Goal: Task Accomplishment & Management: Use online tool/utility

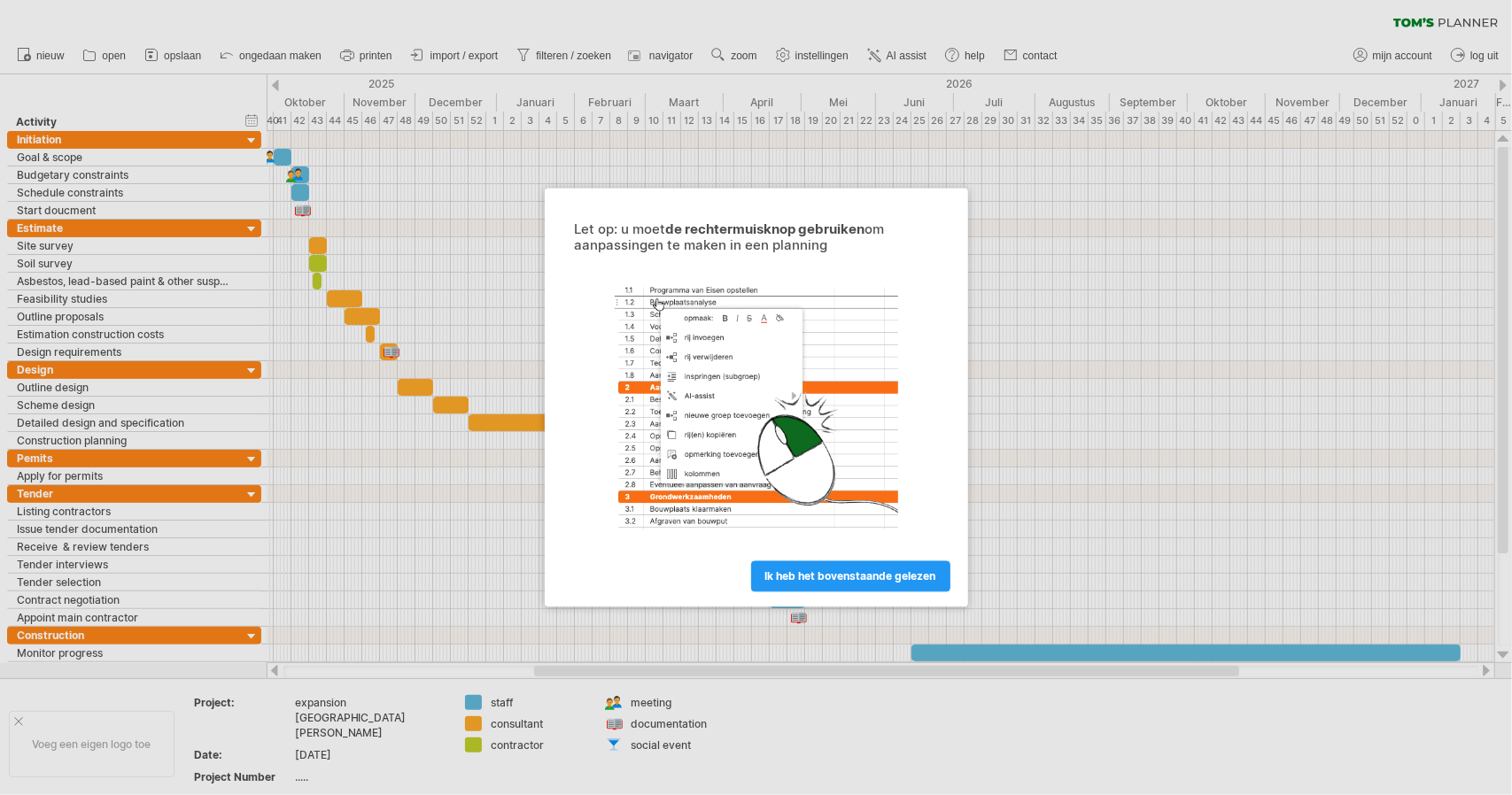
click at [775, 524] on div at bounding box center [756, 408] width 399 height 274
click at [790, 571] on span "ik heb het bovenstaande gelezen" at bounding box center [851, 577] width 171 height 13
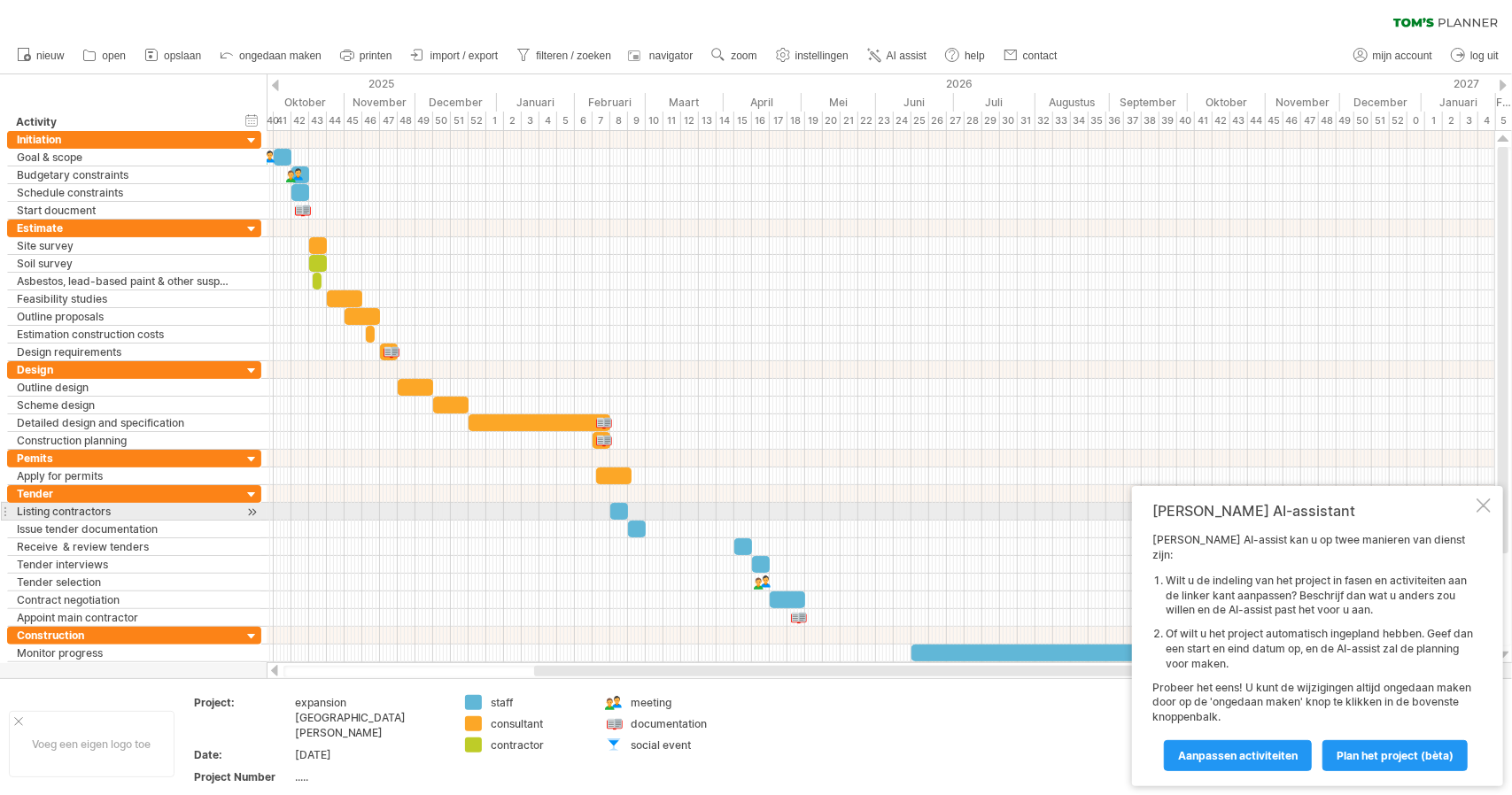
click at [1493, 524] on div "Tom's AI-assistant Tom's AI-assist kan u op twee manieren van dienst zijn: Wilt…" at bounding box center [1317, 636] width 371 height 300
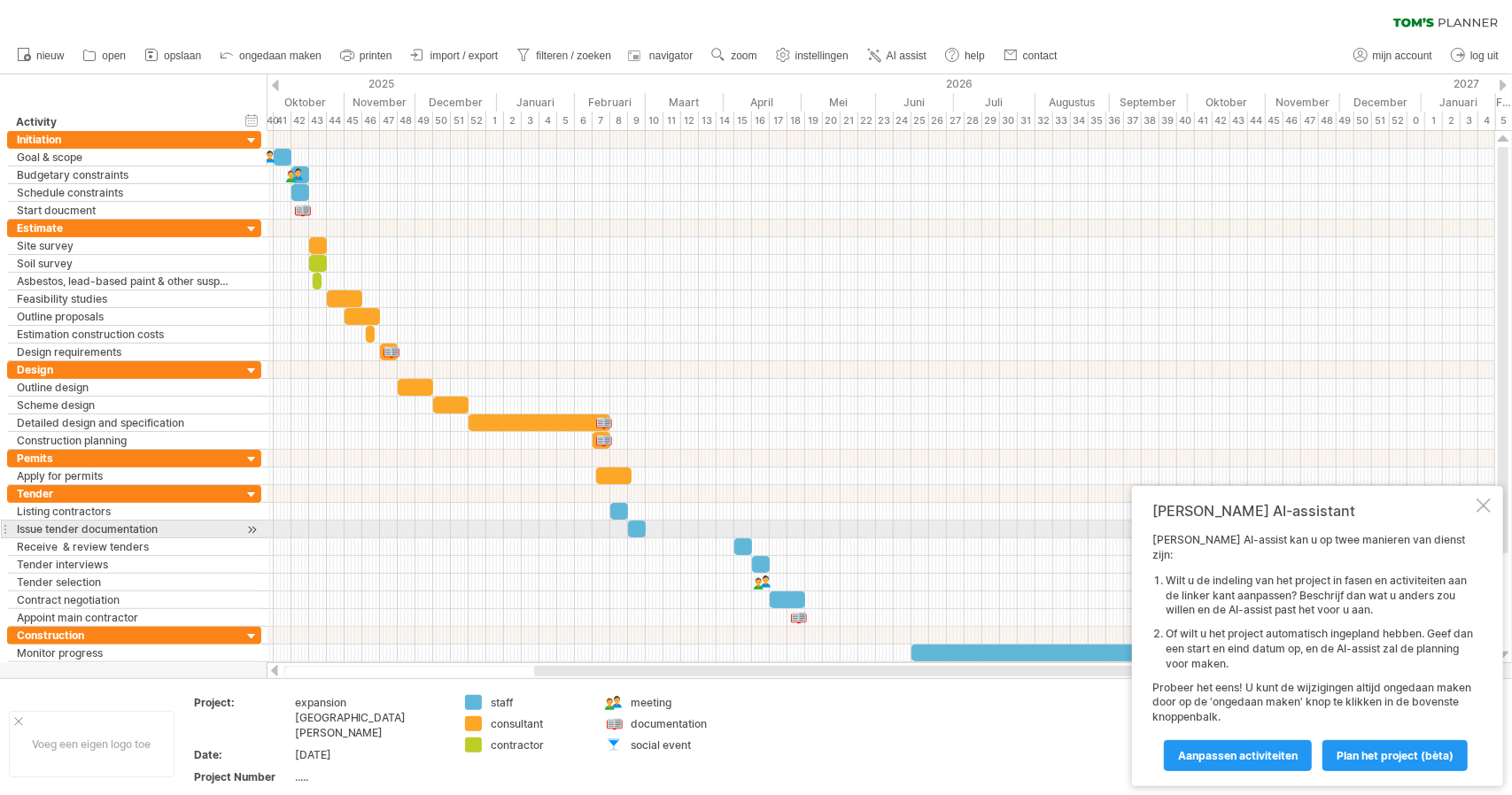
click at [1482, 512] on div at bounding box center [1483, 505] width 14 height 14
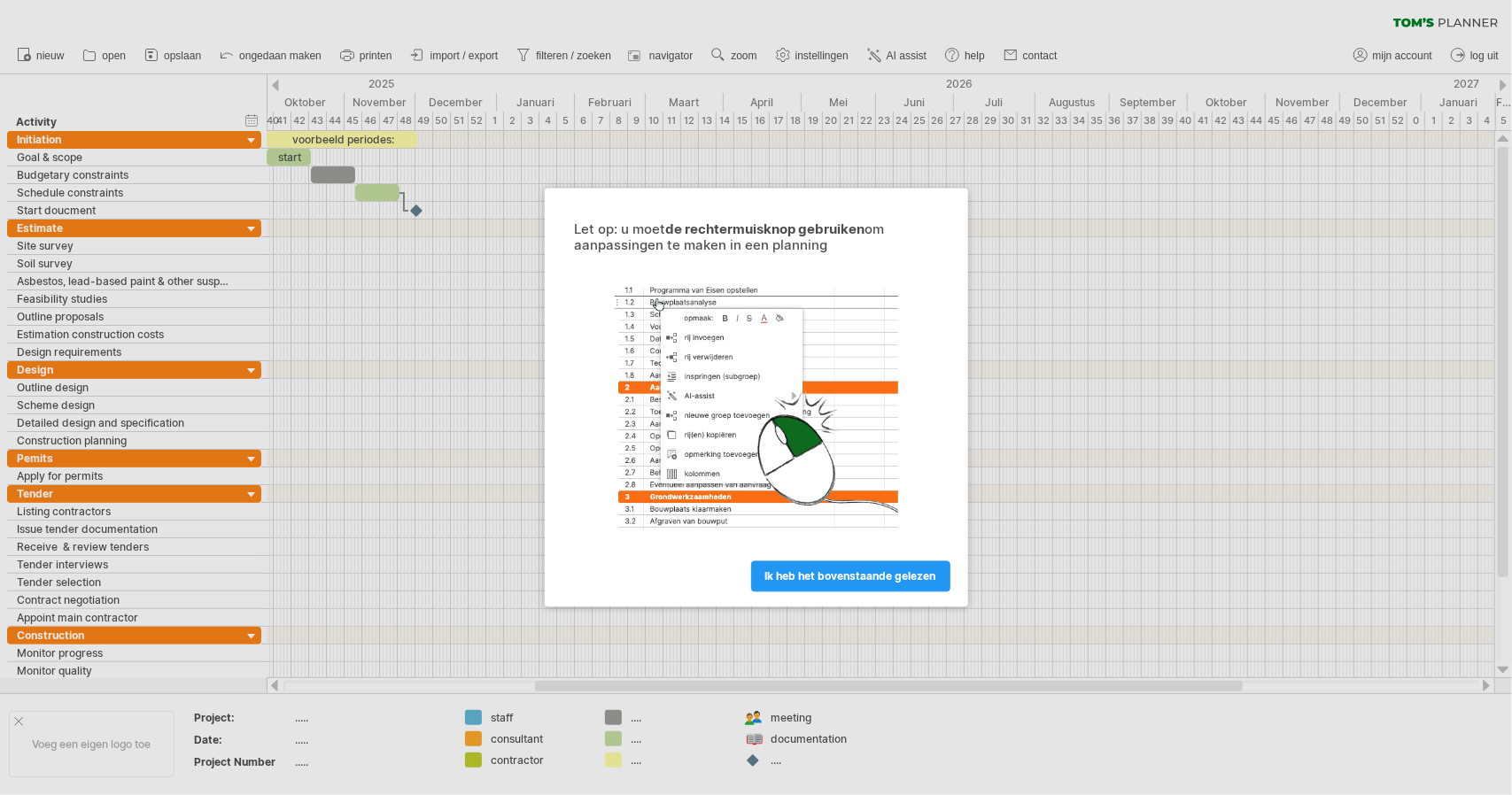
click at [875, 560] on div "ik heb het bovenstaande gelezen" at bounding box center [756, 569] width 399 height 45
click at [875, 570] on span "ik heb het bovenstaande gelezen" at bounding box center [851, 577] width 171 height 13
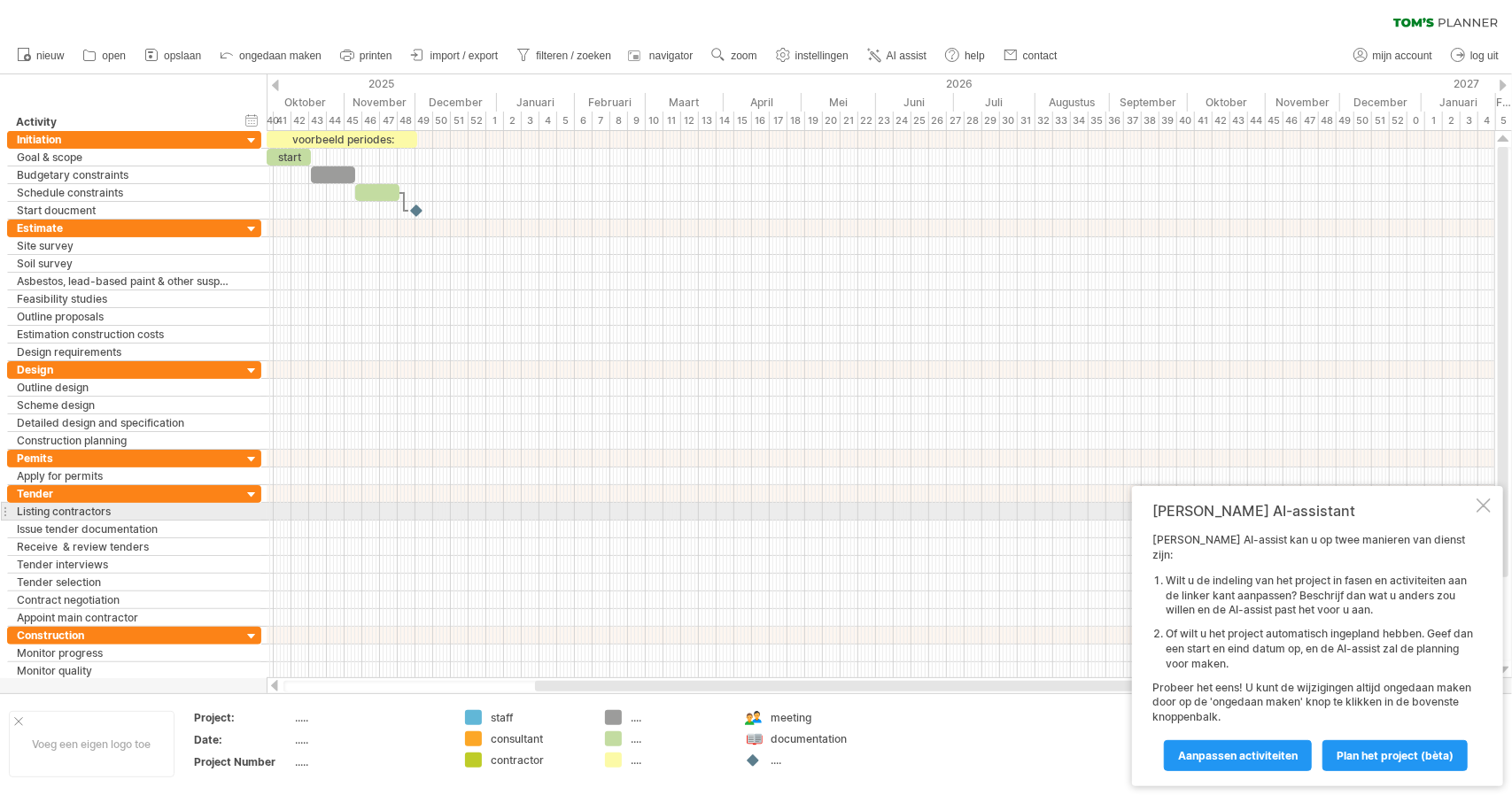
click at [1489, 512] on div at bounding box center [1483, 505] width 14 height 14
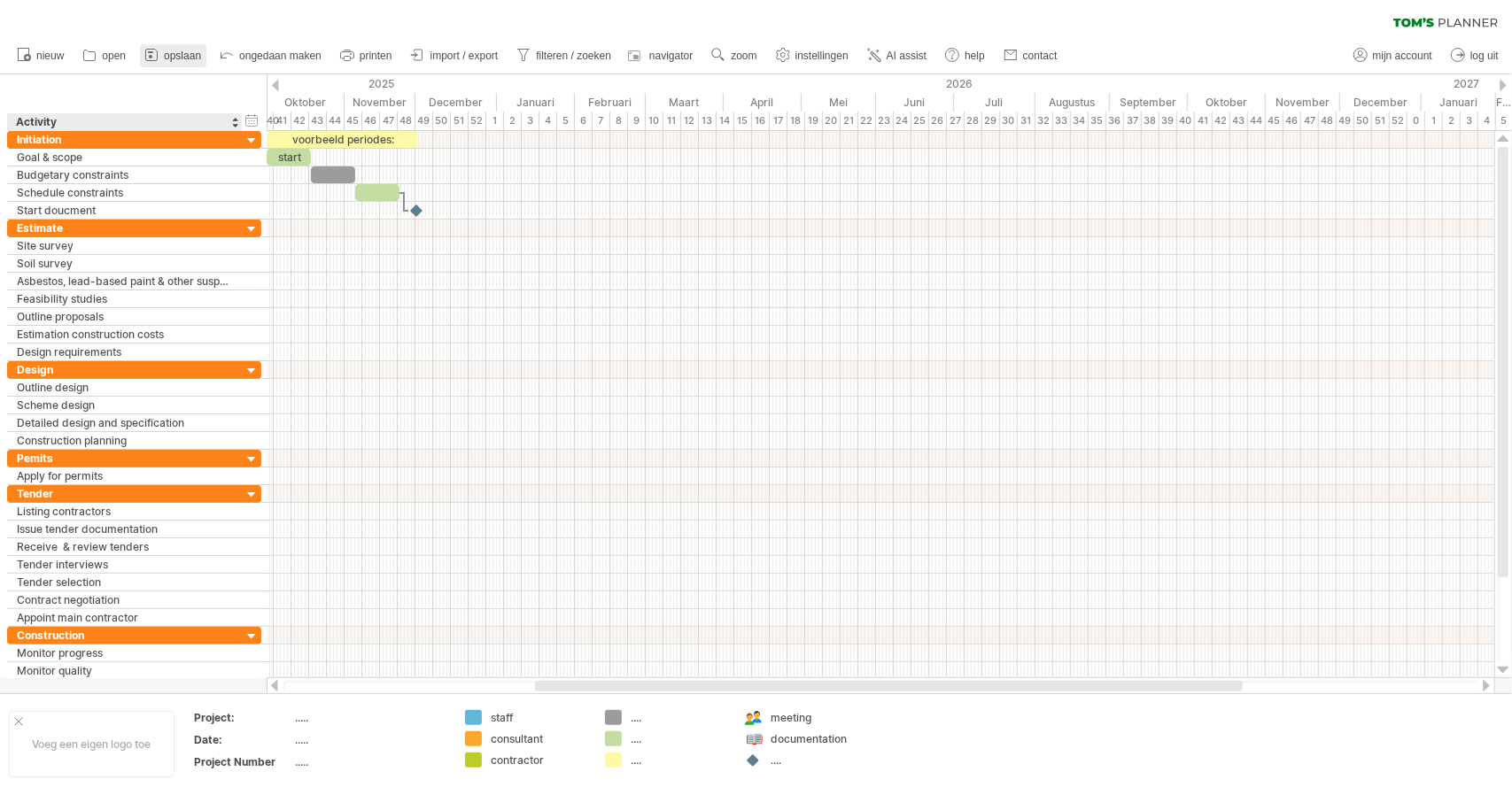
click at [162, 63] on link "opslaan" at bounding box center [172, 55] width 66 height 23
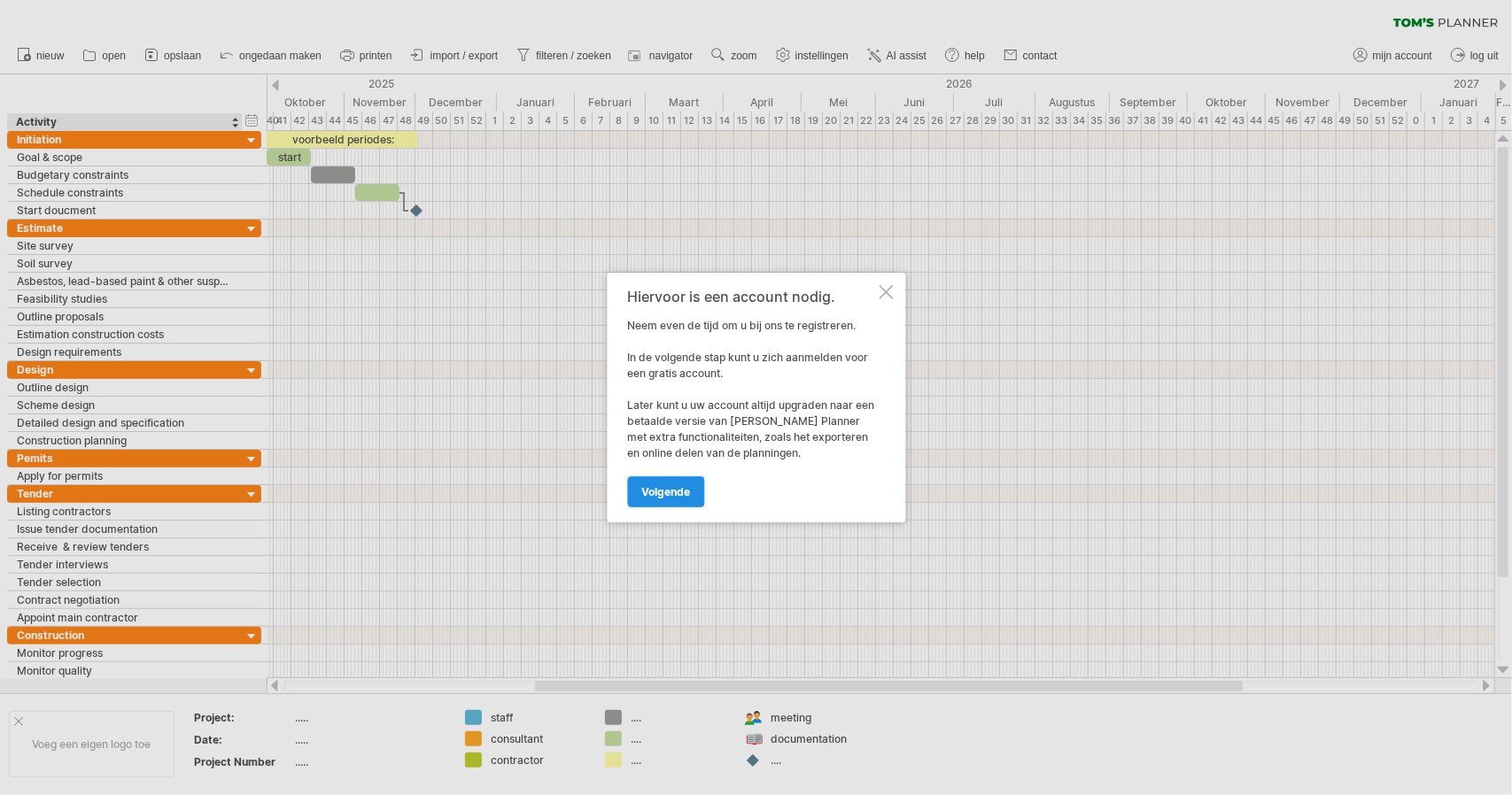
click at [675, 481] on link "volgende" at bounding box center [665, 491] width 77 height 31
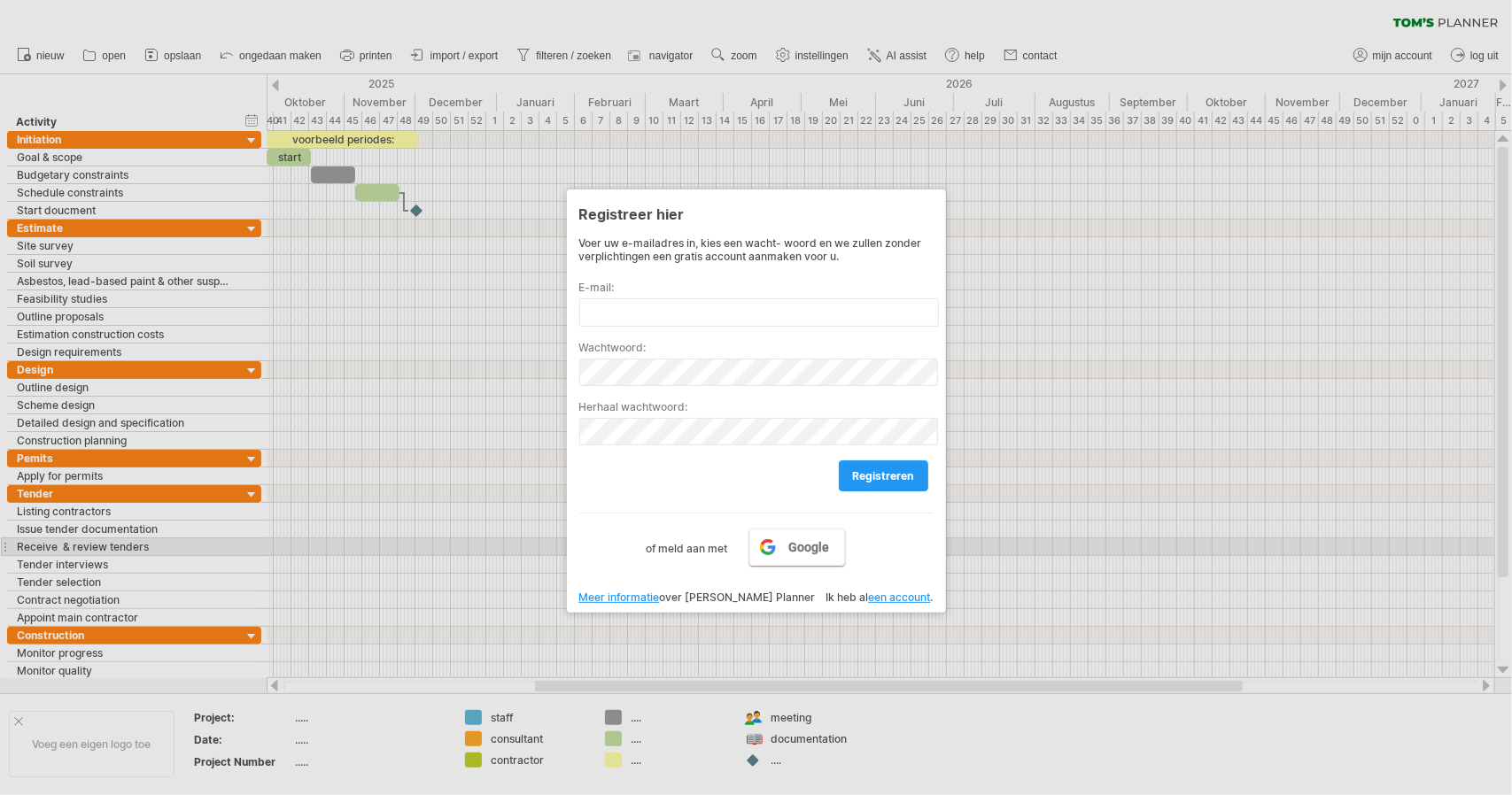
click at [788, 539] on link "Google" at bounding box center [797, 547] width 96 height 37
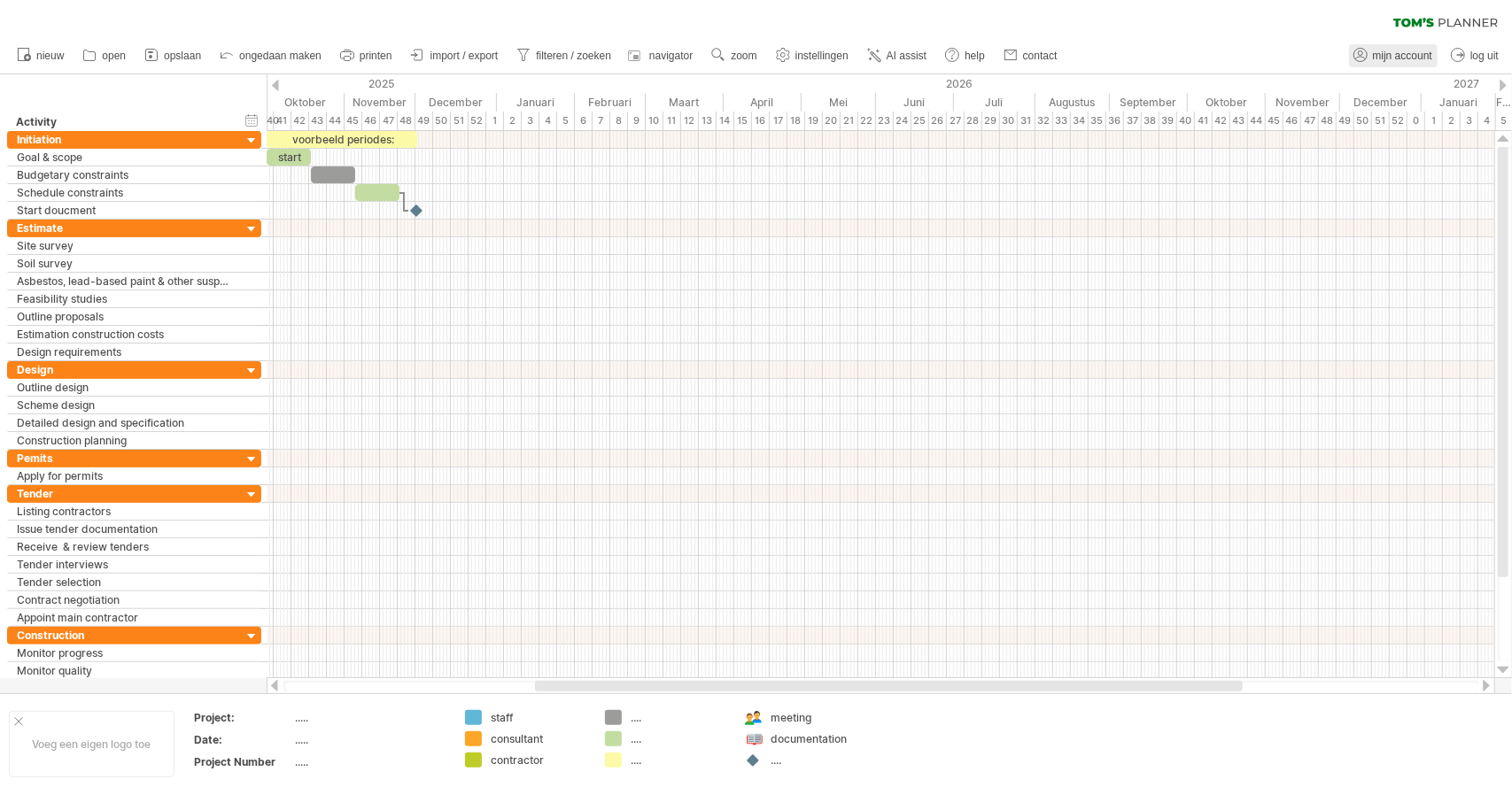
click at [1417, 54] on span "mijn account" at bounding box center [1402, 55] width 59 height 12
type input "**********"
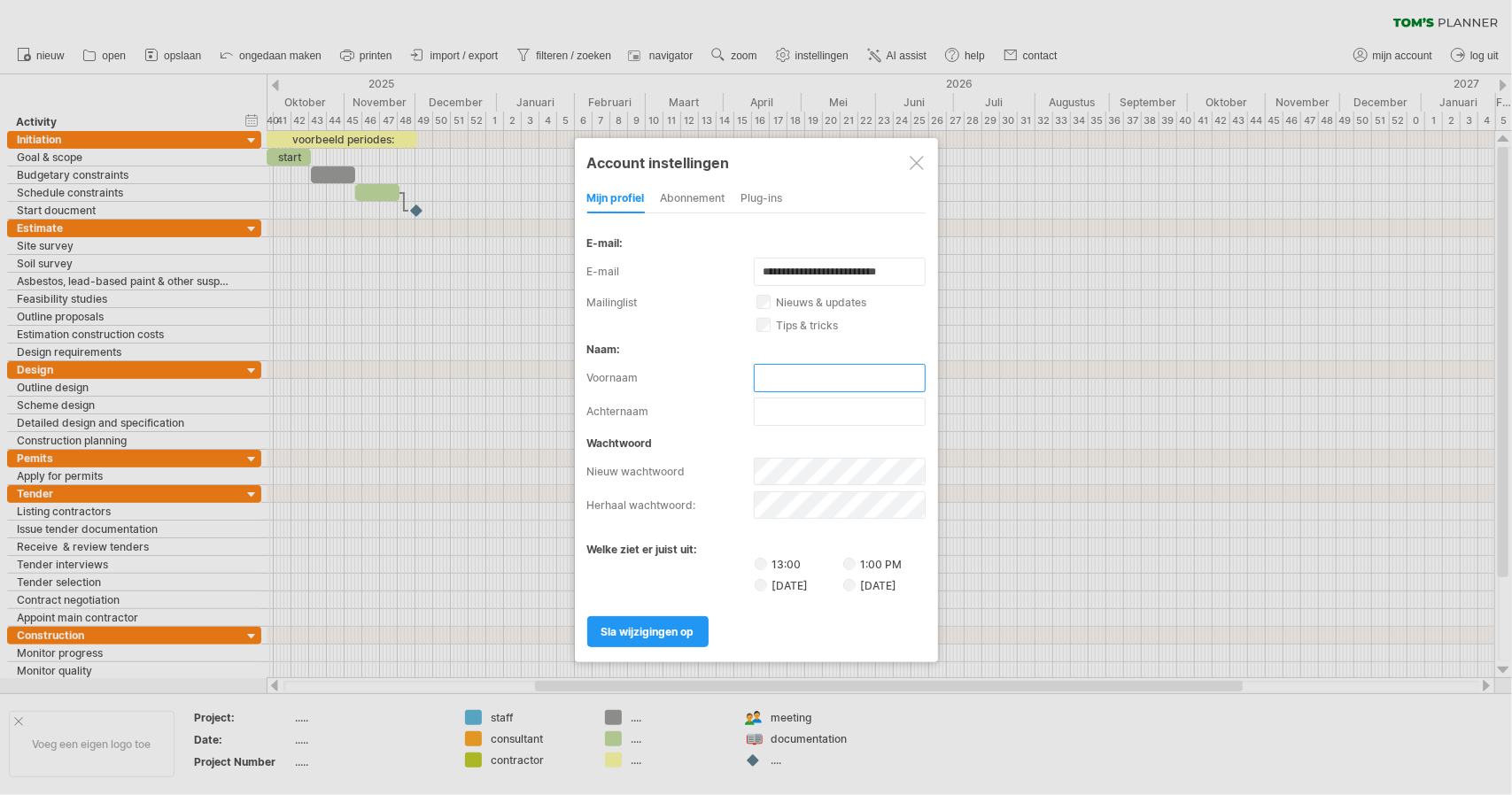
click at [804, 376] on input "text" at bounding box center [839, 378] width 172 height 29
type input "*****"
type input "**********"
click at [675, 194] on div "abonnement" at bounding box center [693, 200] width 65 height 29
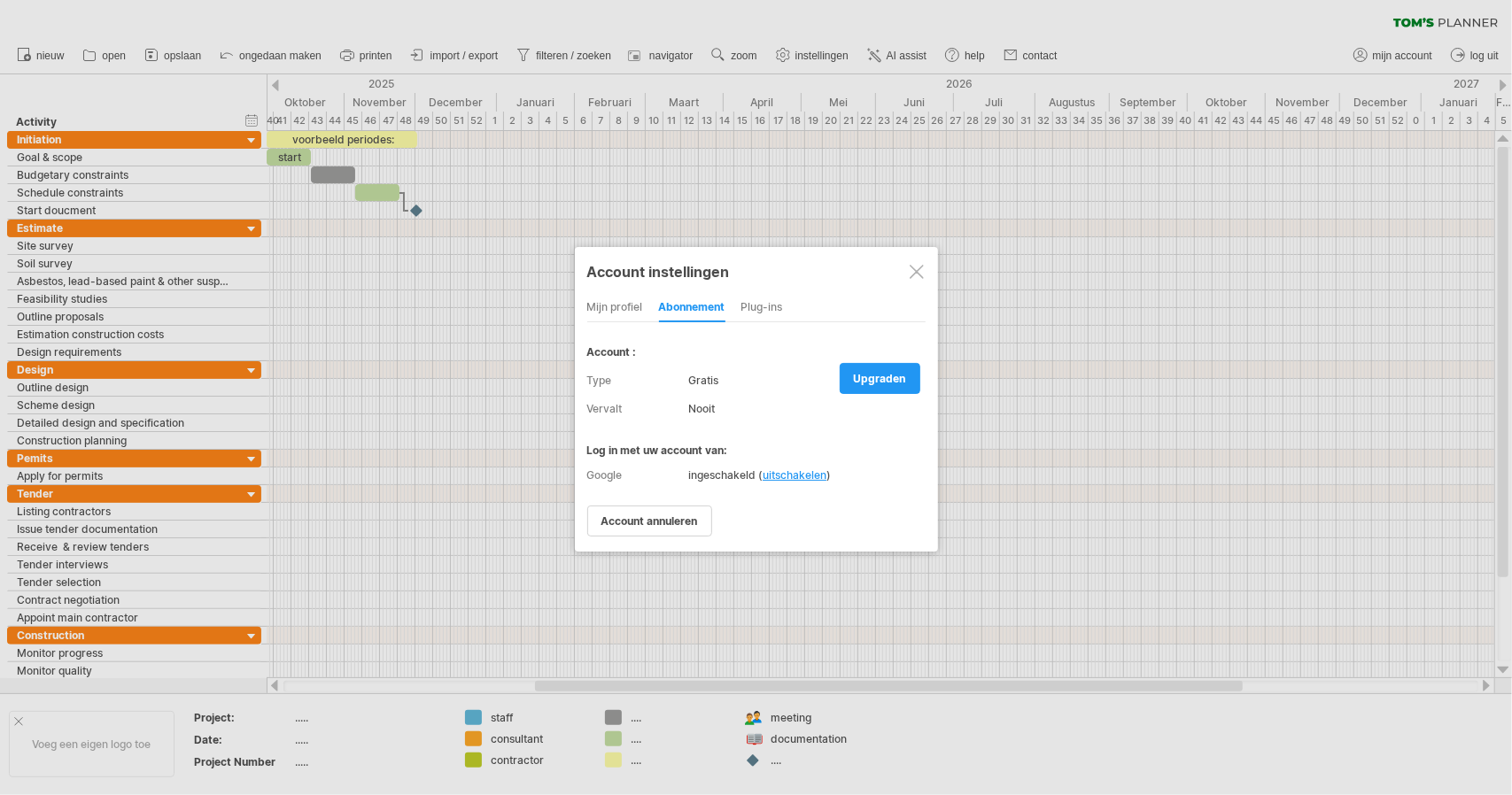
click at [747, 305] on div "Plug-ins" at bounding box center [763, 309] width 42 height 29
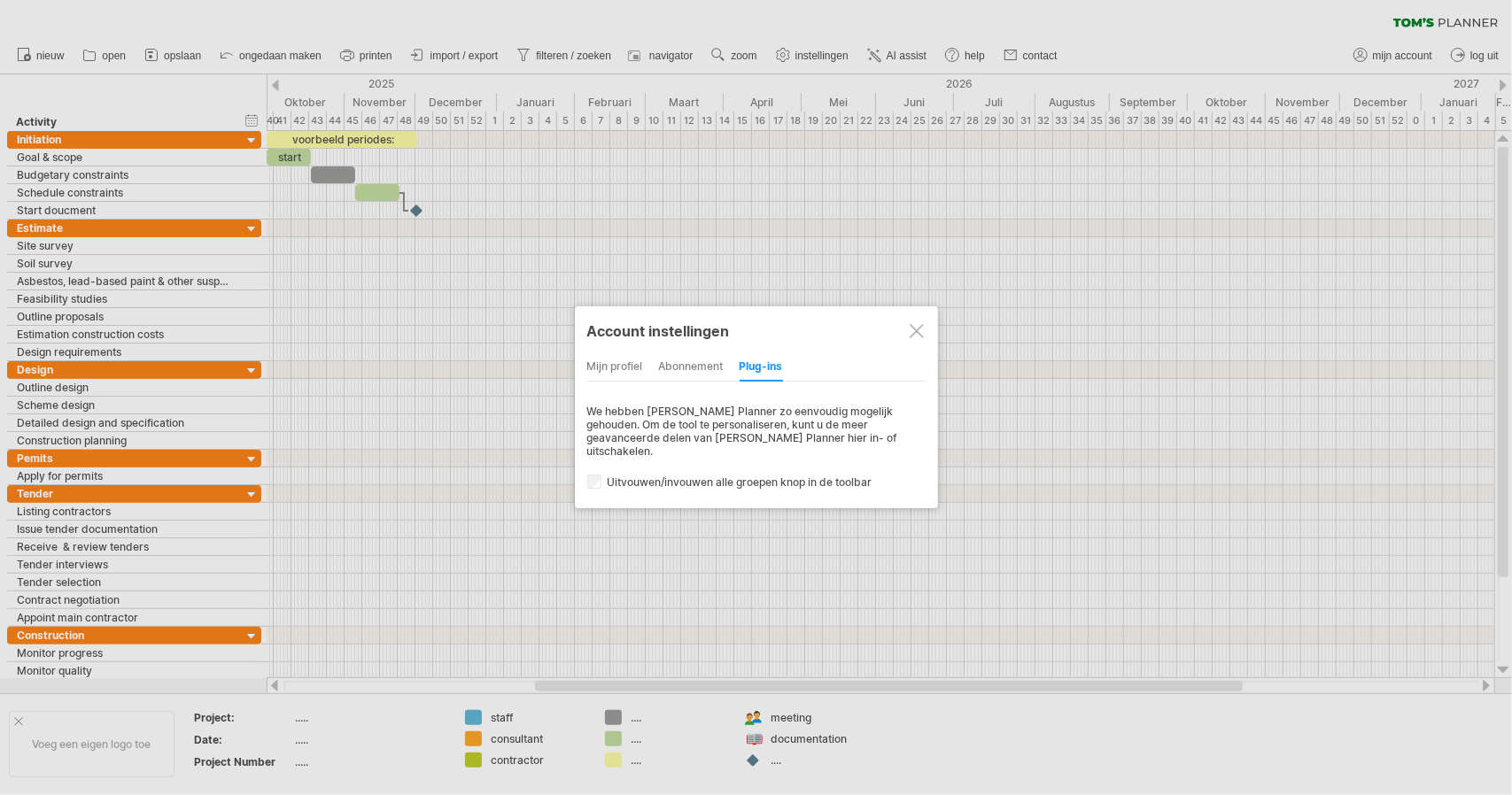
click at [921, 327] on div at bounding box center [917, 331] width 14 height 14
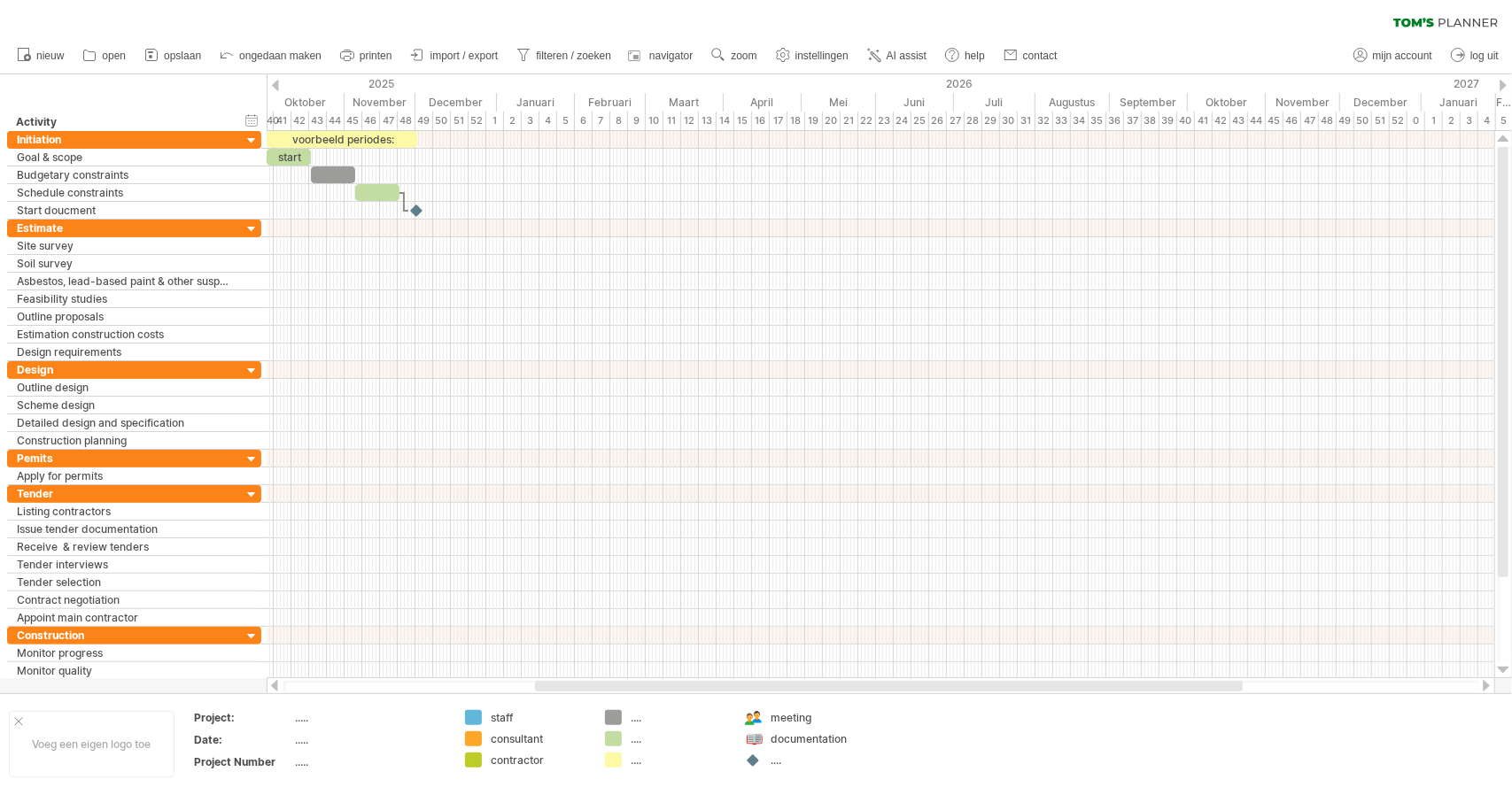
click at [1421, 18] on icon at bounding box center [1444, 23] width 104 height 10
click at [189, 57] on span "opslaan" at bounding box center [182, 55] width 37 height 12
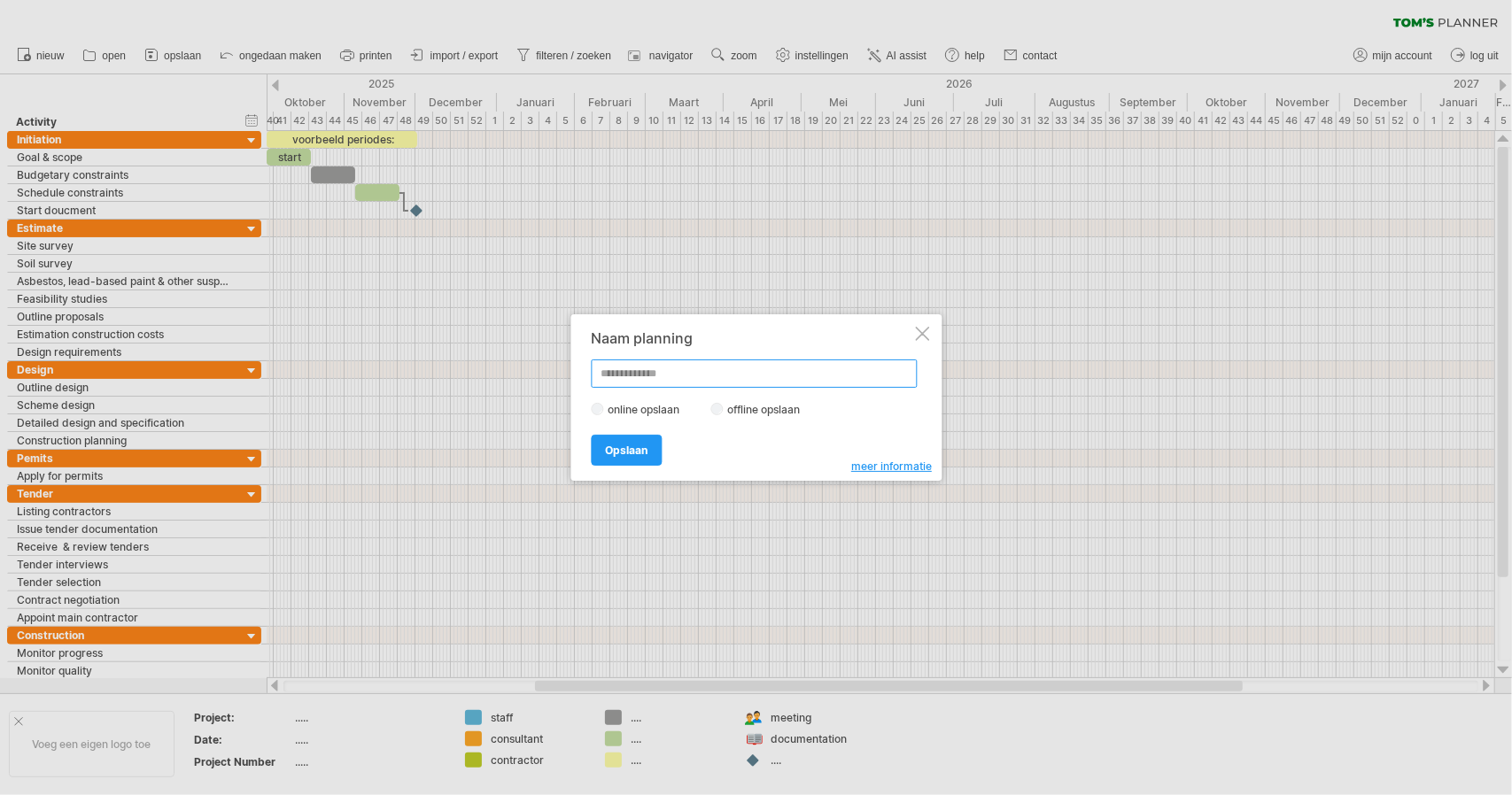
click at [627, 376] on input "text" at bounding box center [753, 374] width 326 height 29
click at [600, 379] on input "**********" at bounding box center [753, 374] width 326 height 29
type input "**********"
click at [639, 447] on span "Opslaan" at bounding box center [626, 450] width 42 height 13
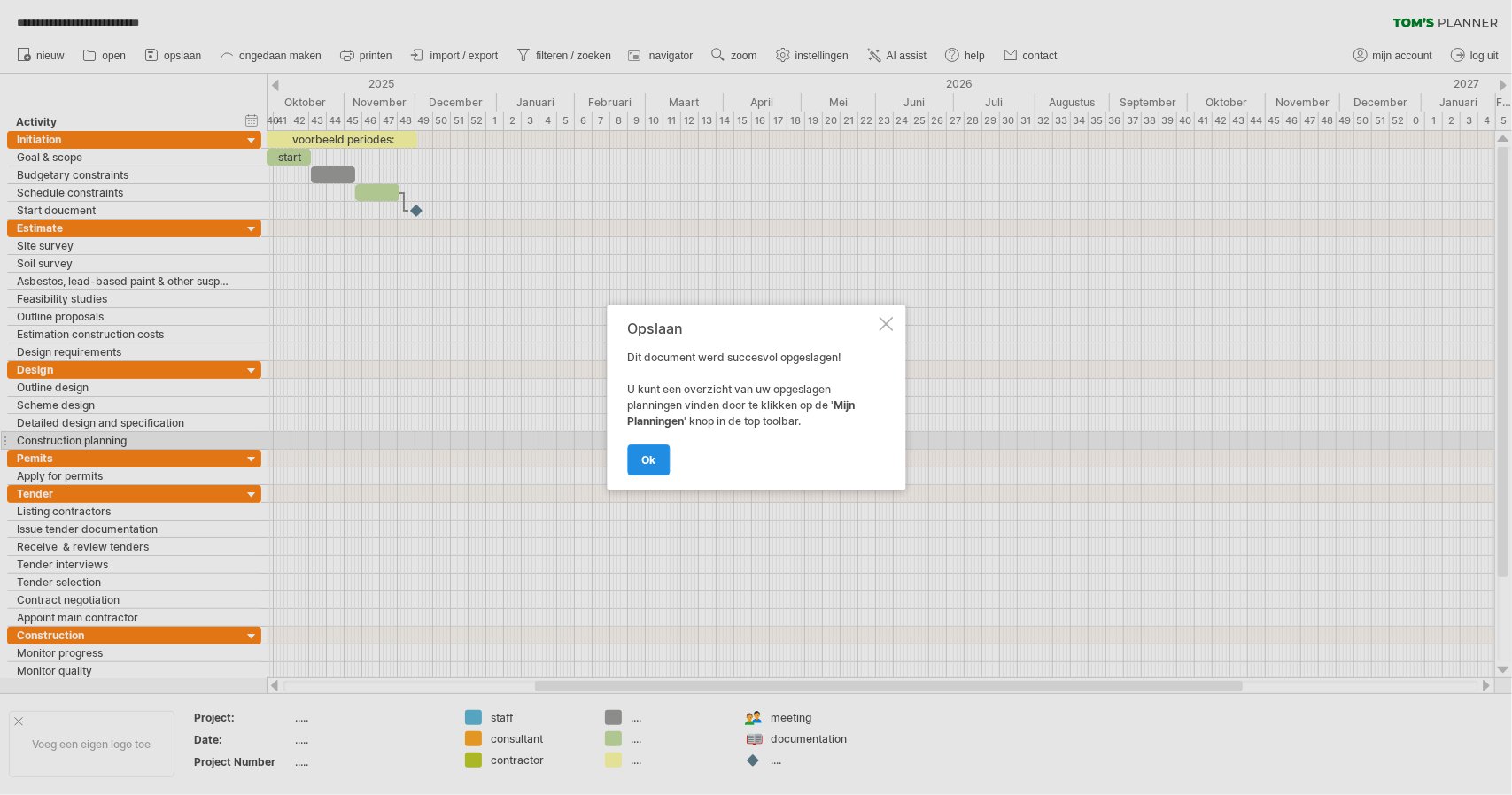
click at [661, 463] on link "ok" at bounding box center [648, 460] width 42 height 31
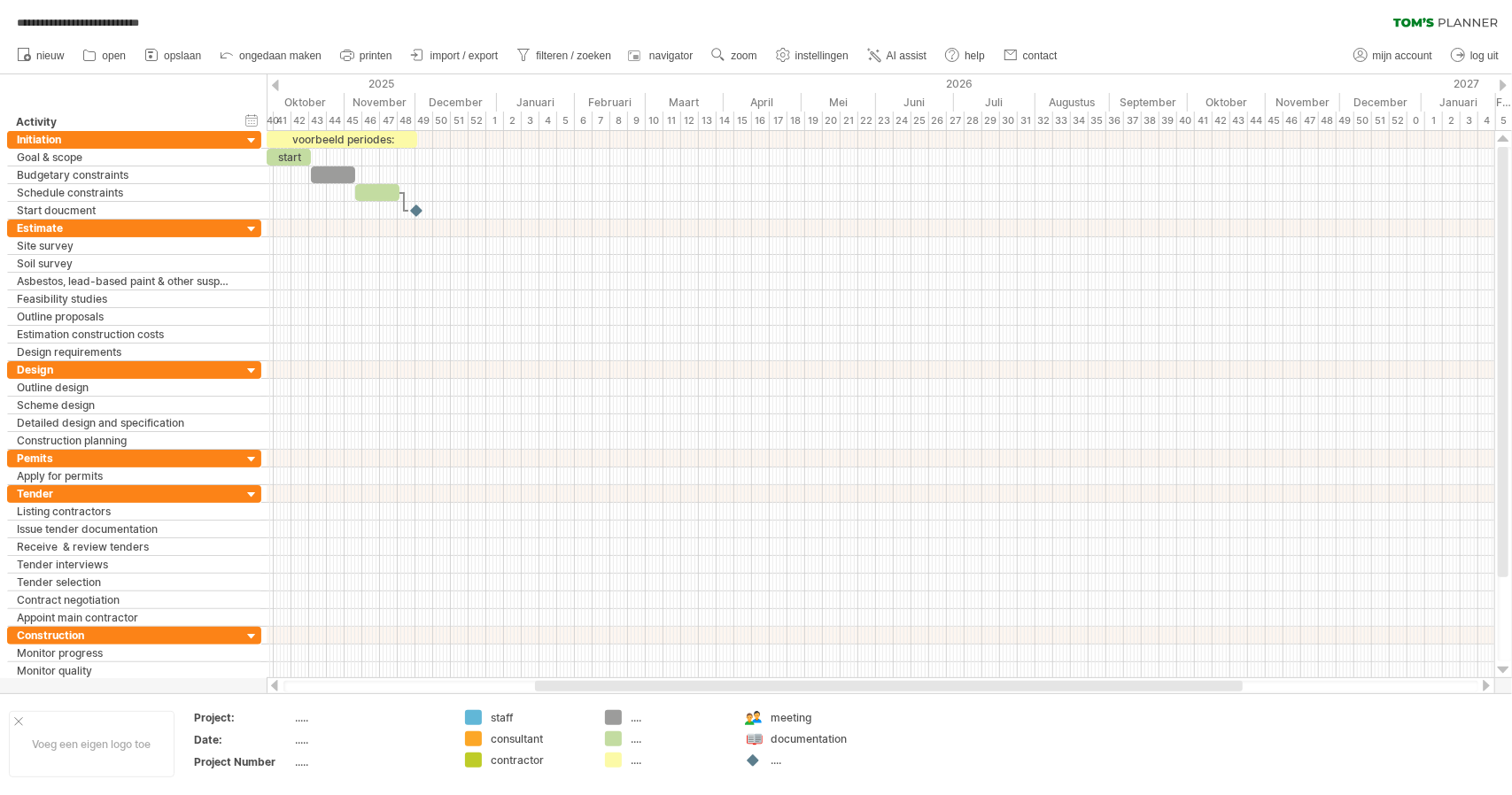
click at [1453, 18] on icon at bounding box center [1444, 23] width 104 height 10
